Goal: Navigation & Orientation: Go to known website

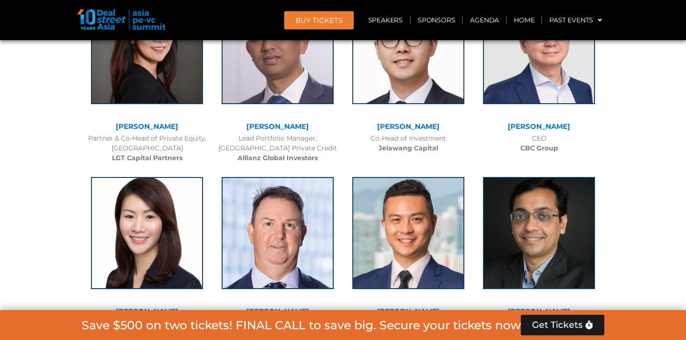
scroll to position [1491, 0]
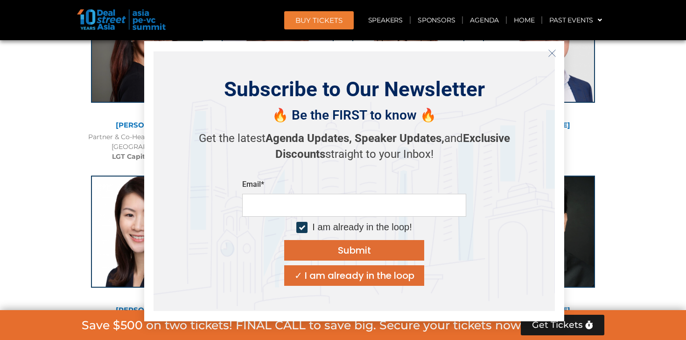
click at [551, 49] on icon "Close" at bounding box center [552, 53] width 8 height 8
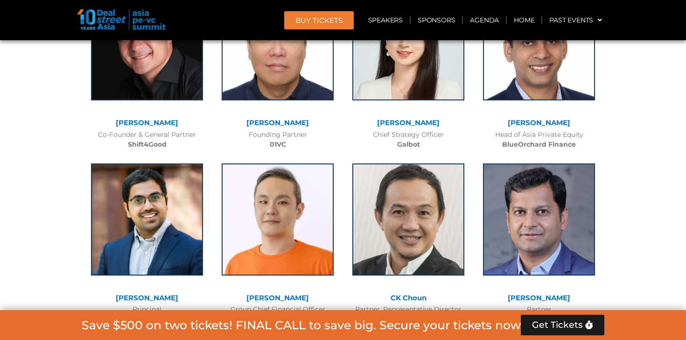
scroll to position [5694, 0]
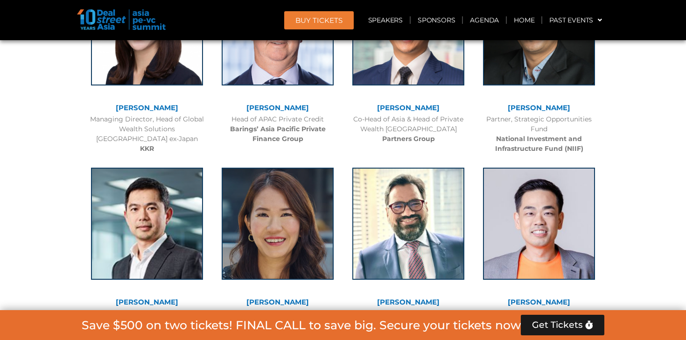
scroll to position [1700, 0]
